Goal: Task Accomplishment & Management: Manage account settings

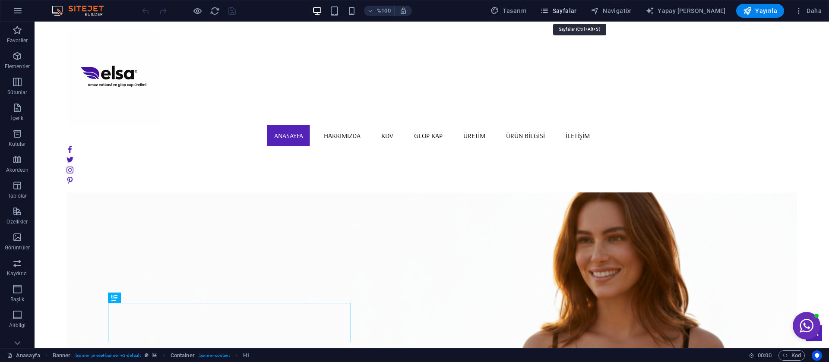
click at [577, 12] on font "Sayfalar" at bounding box center [565, 10] width 24 height 7
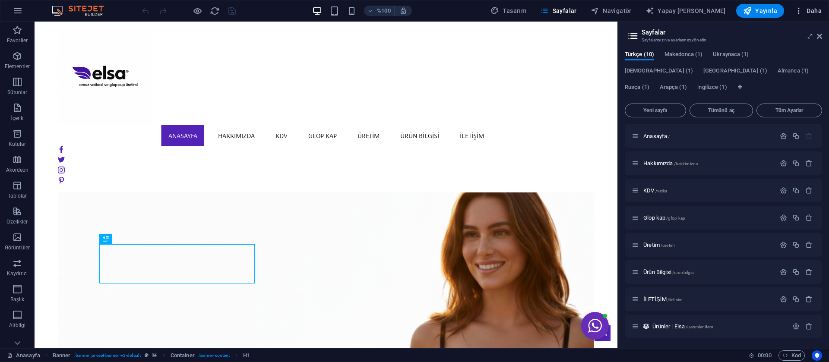
click at [798, 13] on icon "button" at bounding box center [799, 10] width 9 height 9
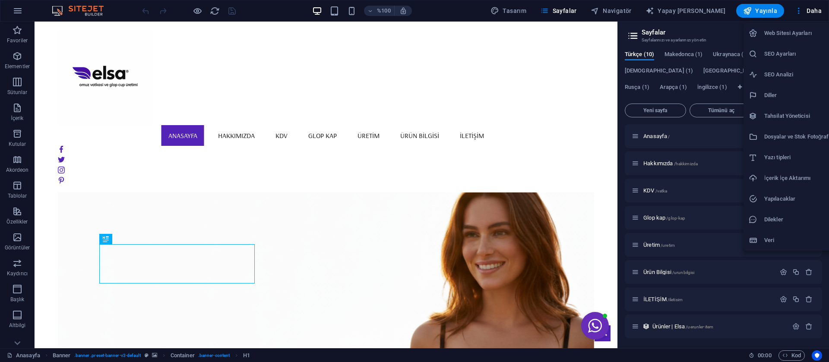
drag, startPoint x: 784, startPoint y: 111, endPoint x: 788, endPoint y: 54, distance: 56.3
click at [788, 54] on ul "Web Sitesi Ayarları SEO Ayarları SEO Analizi Diller Tahsilat Yöneticisi Dosyala…" at bounding box center [792, 137] width 97 height 228
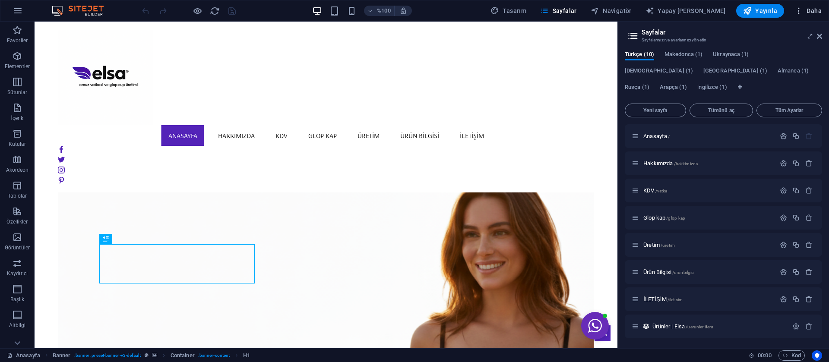
click at [800, 14] on icon "button" at bounding box center [799, 10] width 9 height 9
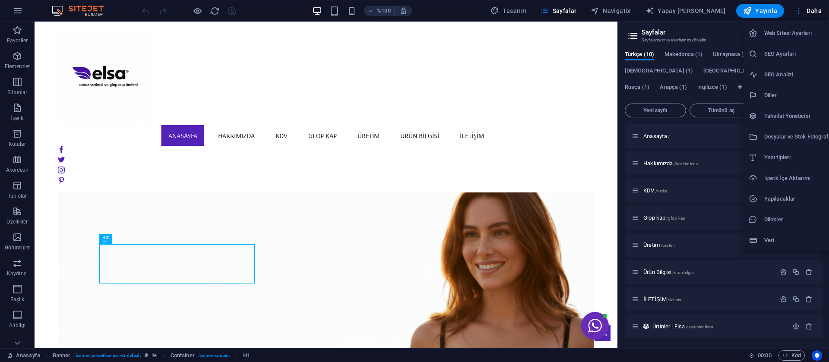
click at [787, 51] on font "SEO Ayarları" at bounding box center [781, 54] width 32 height 6
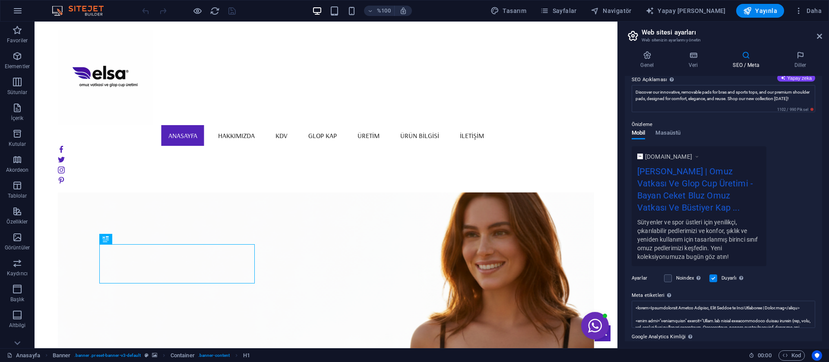
scroll to position [123, 0]
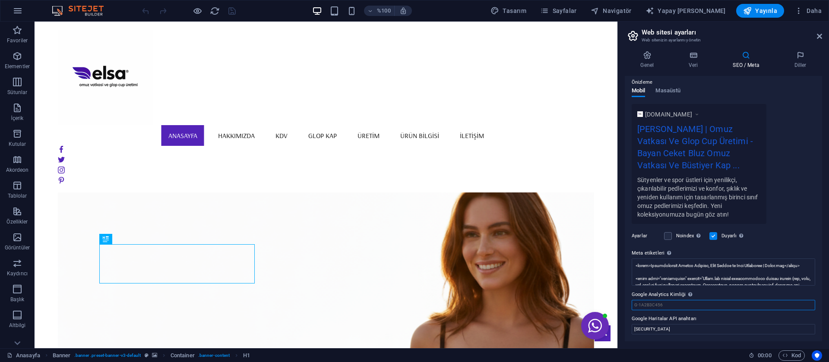
click at [699, 303] on input "Google Analytics Kimliği Lütfen yalnızca Google Analytics Kimliğini ekleyin. Ki…" at bounding box center [724, 305] width 184 height 10
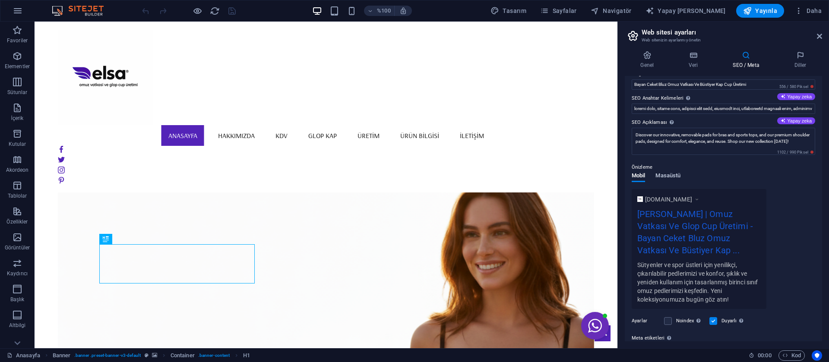
scroll to position [37, 0]
click at [688, 57] on icon at bounding box center [693, 55] width 41 height 9
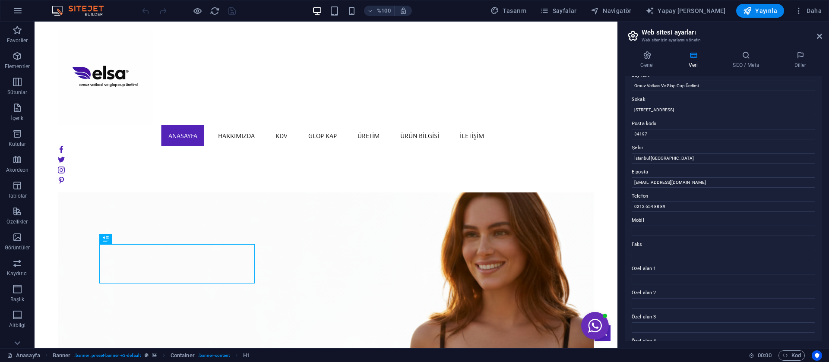
scroll to position [149, 0]
click at [641, 62] on h4 "Genel" at bounding box center [649, 60] width 48 height 18
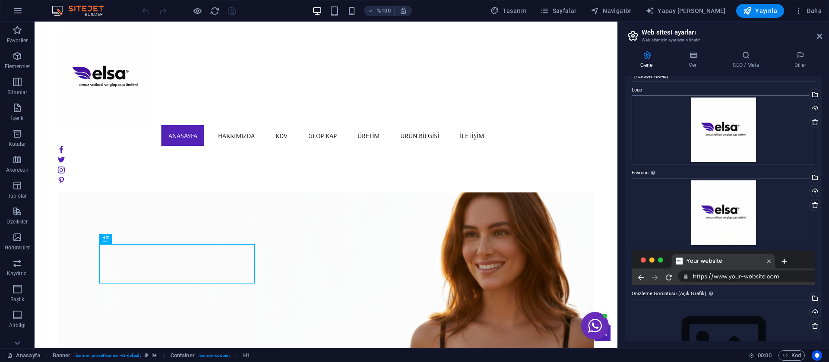
scroll to position [0, 0]
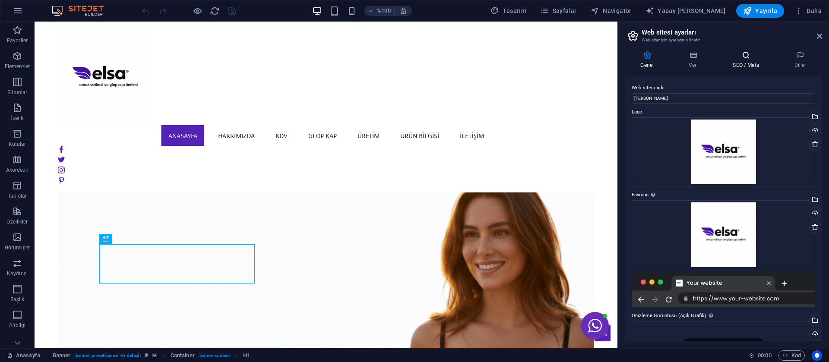
click at [755, 64] on font "SEO / Meta" at bounding box center [746, 65] width 26 height 6
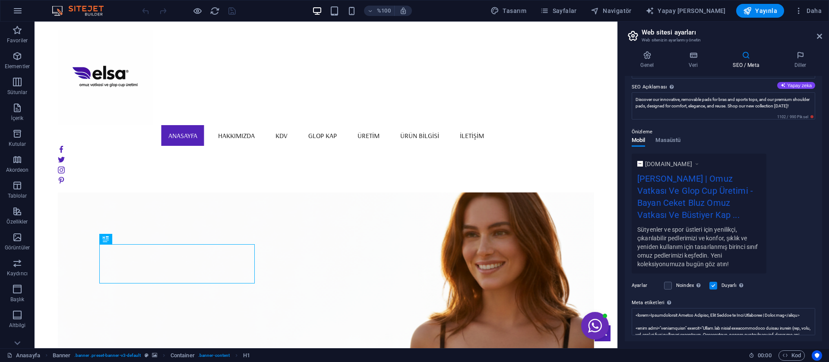
scroll to position [123, 0]
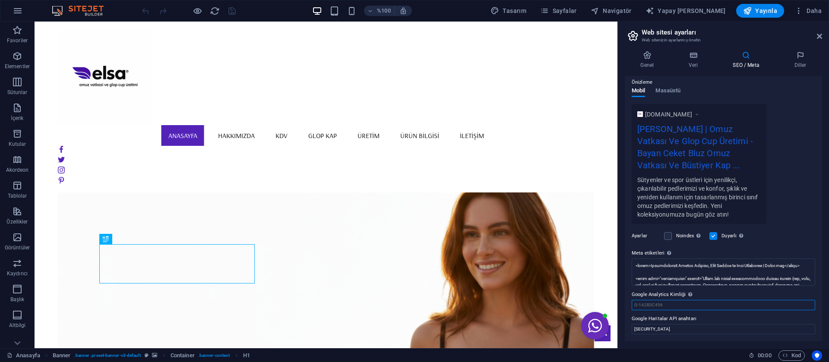
paste input "AW-17598212962"
type input "AW-17598212962"
click at [231, 9] on icon "kaydetmek" at bounding box center [232, 11] width 10 height 10
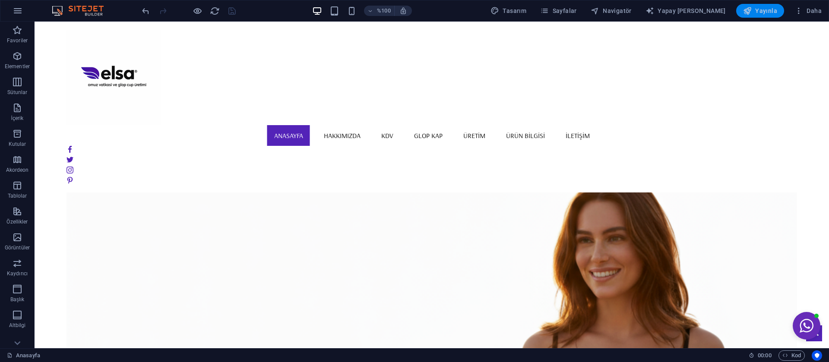
click at [763, 7] on font "Yayınla" at bounding box center [767, 10] width 22 height 7
